Goal: Information Seeking & Learning: Learn about a topic

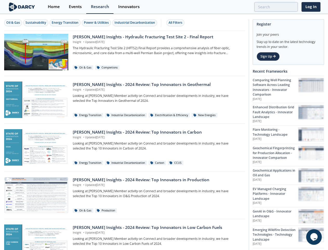
click at [13, 23] on div "Oil & Gas" at bounding box center [13, 22] width 14 height 5
click at [36, 23] on div "Sustainability" at bounding box center [35, 22] width 21 height 5
click at [66, 23] on div "Energy Transition" at bounding box center [65, 22] width 27 height 5
click at [97, 23] on div "Power & Utilities" at bounding box center [96, 22] width 25 height 5
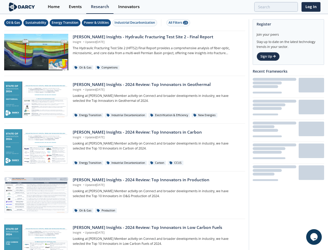
click at [136, 23] on div "Industrial Decarbonization" at bounding box center [135, 22] width 41 height 5
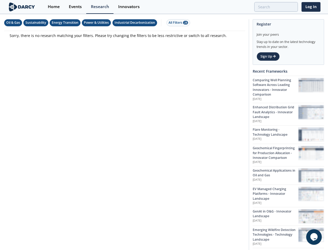
click at [177, 23] on div "All Filters 28" at bounding box center [179, 22] width 20 height 5
